Goal: Find specific page/section: Find specific page/section

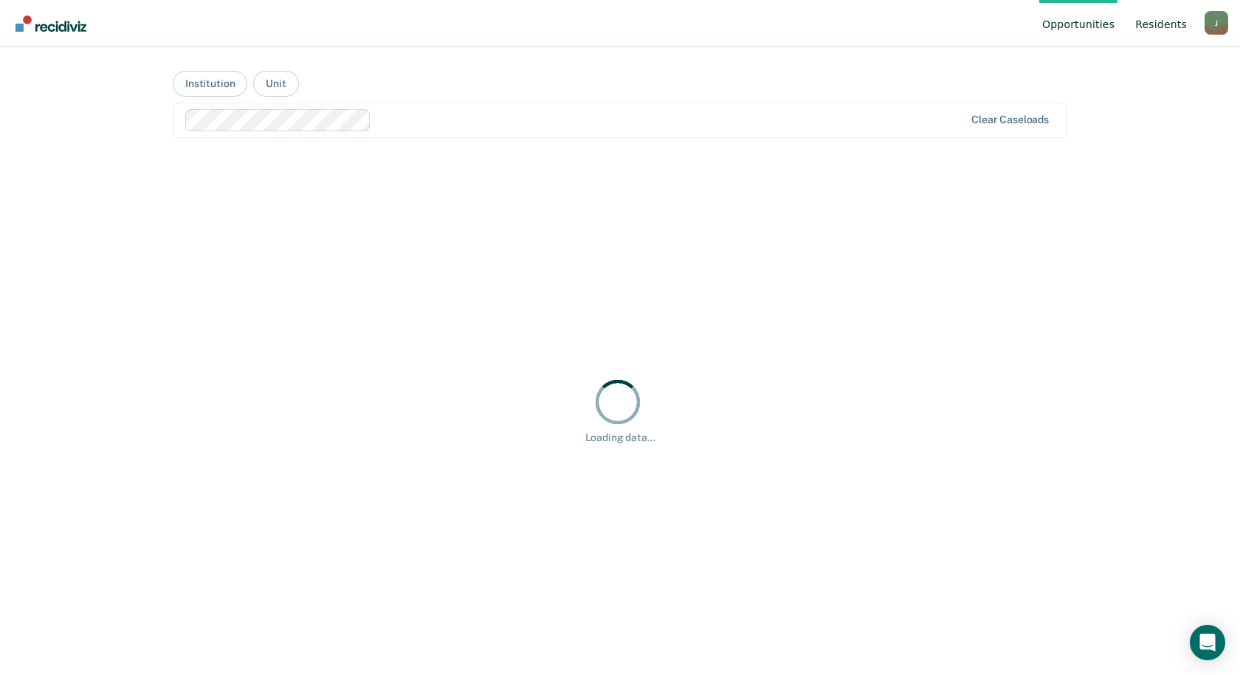
click at [1170, 15] on link "Resident s" at bounding box center [1161, 23] width 58 height 47
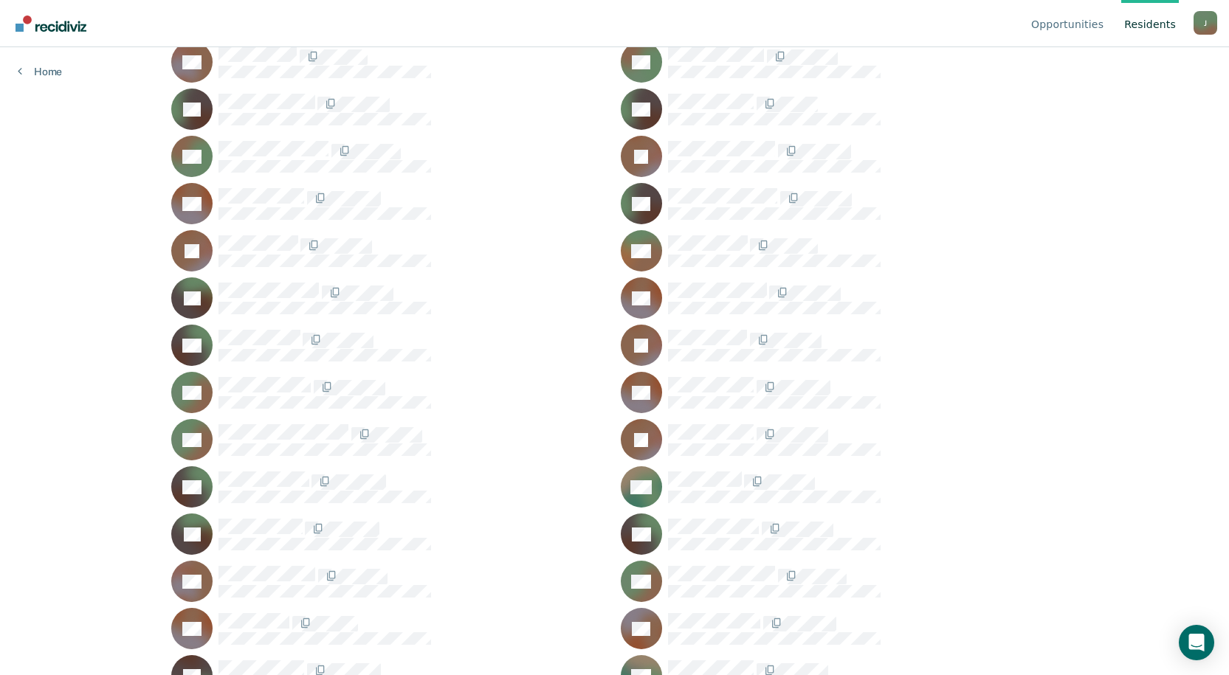
scroll to position [1866, 0]
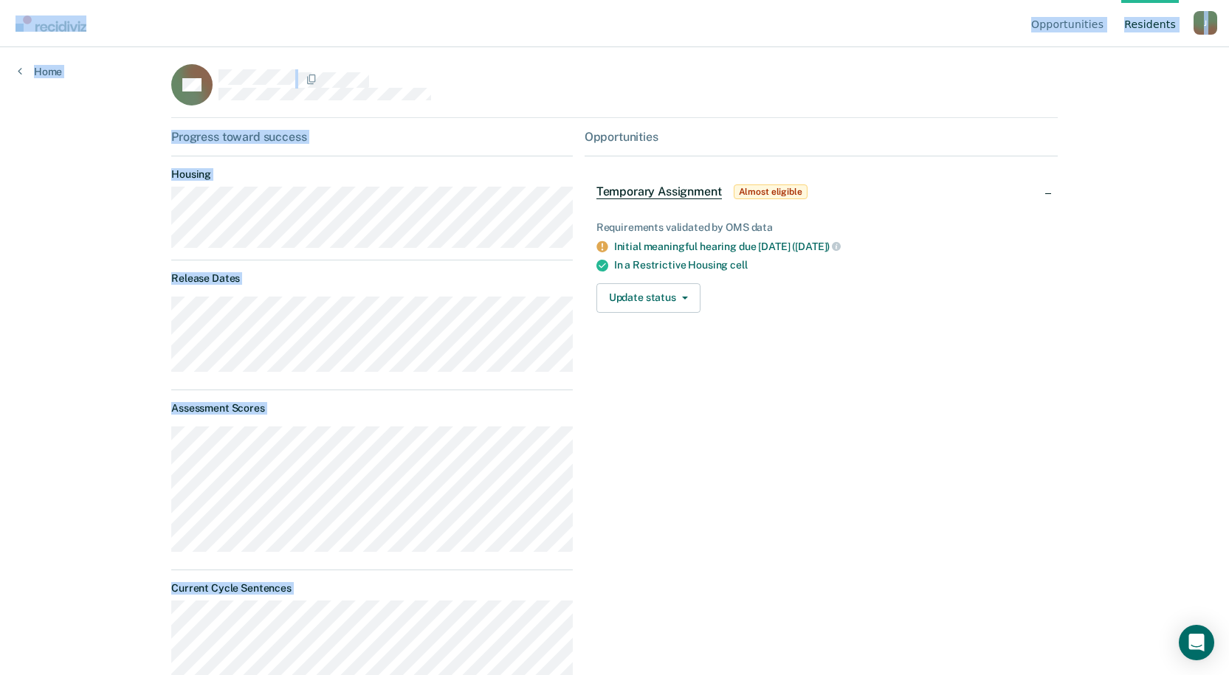
scroll to position [4, 0]
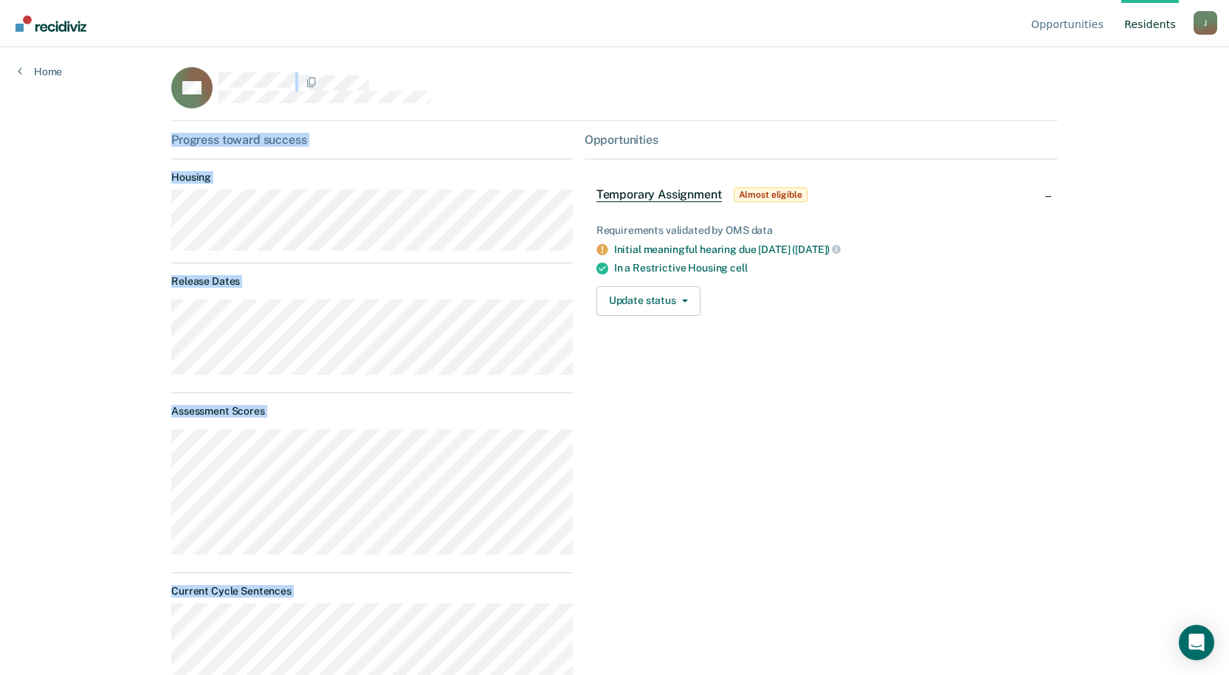
click at [159, 99] on main "DB Progress toward success Housing Release Dates Assessment Scores Current Cycl…" at bounding box center [615, 340] width 922 height 593
click at [436, 100] on div at bounding box center [393, 87] width 351 height 31
